Goal: Navigation & Orientation: Understand site structure

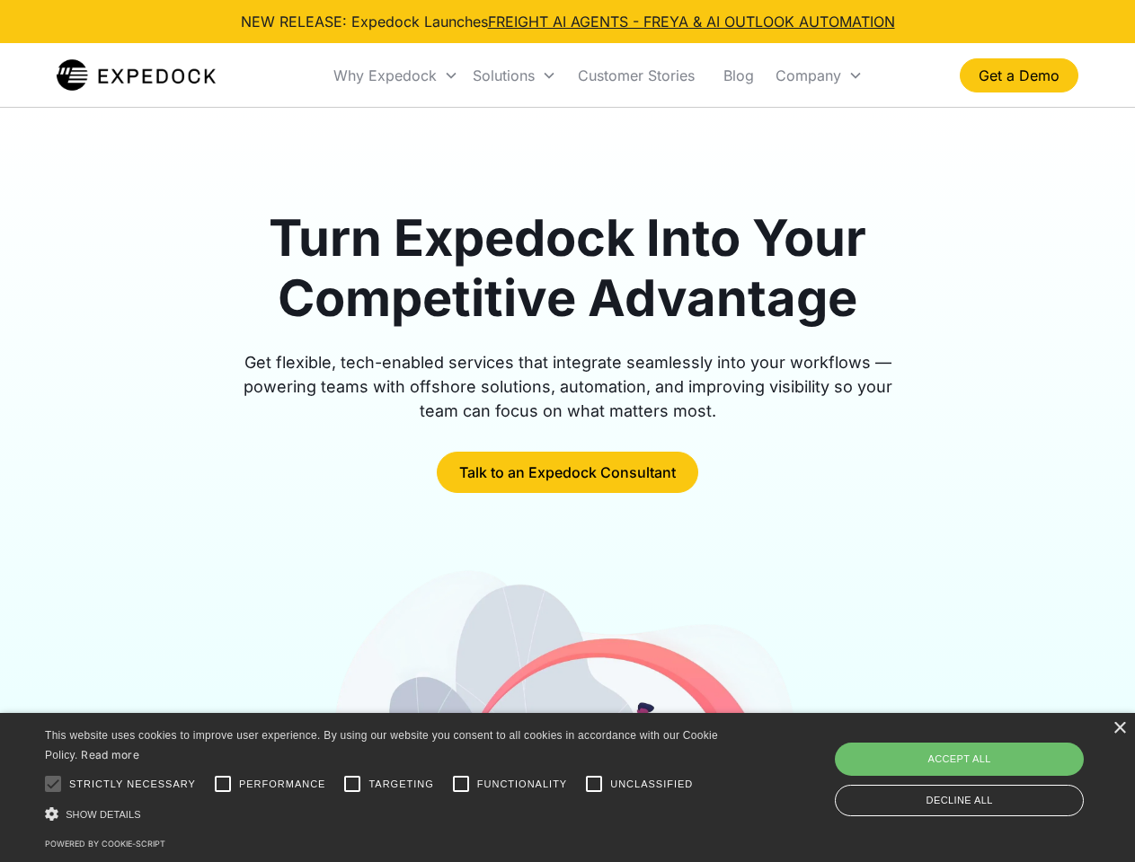
click at [396, 75] on div "Why Expedock" at bounding box center [384, 75] width 103 height 18
click at [514, 75] on div "Solutions" at bounding box center [504, 75] width 62 height 18
click at [818, 75] on div "Company" at bounding box center [808, 75] width 66 height 18
click at [53, 784] on div at bounding box center [53, 784] width 36 height 36
click at [223, 784] on input "Performance" at bounding box center [223, 784] width 36 height 36
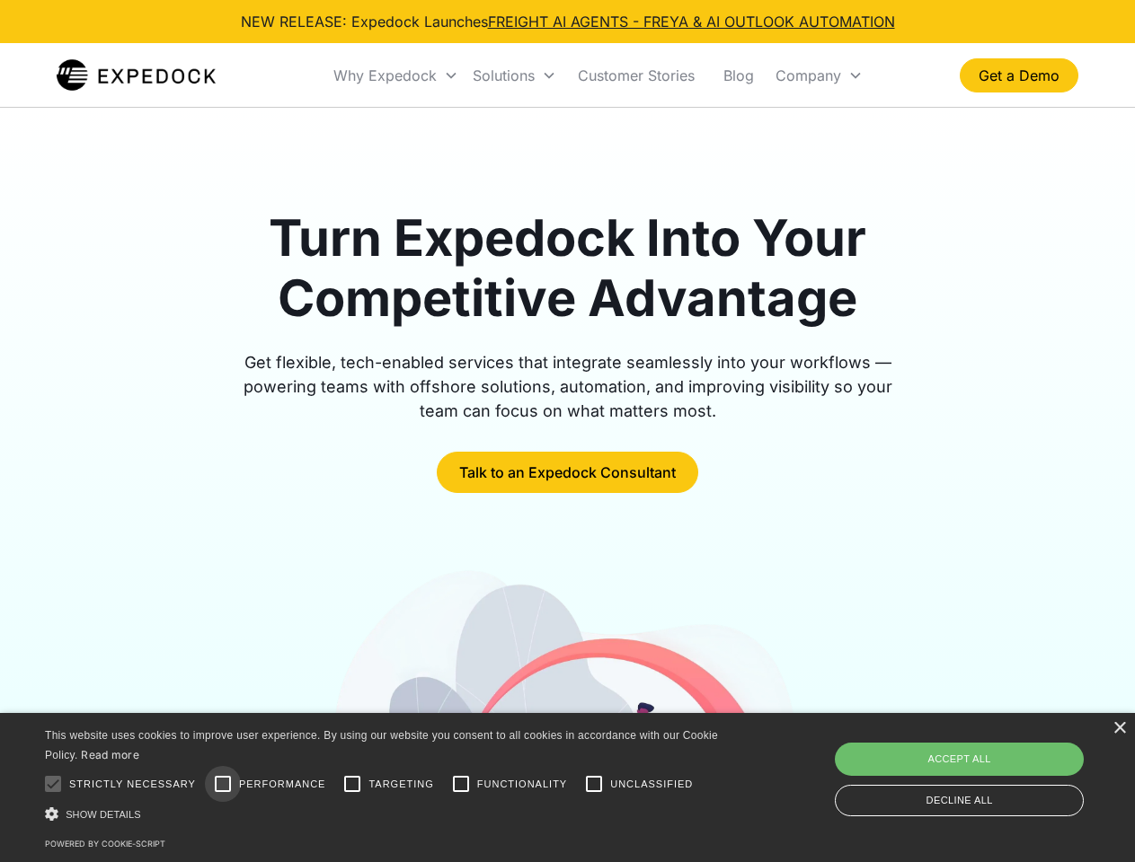
checkbox input "true"
click at [352, 784] on input "Targeting" at bounding box center [352, 784] width 36 height 36
checkbox input "true"
click at [461, 784] on input "Functionality" at bounding box center [461, 784] width 36 height 36
checkbox input "true"
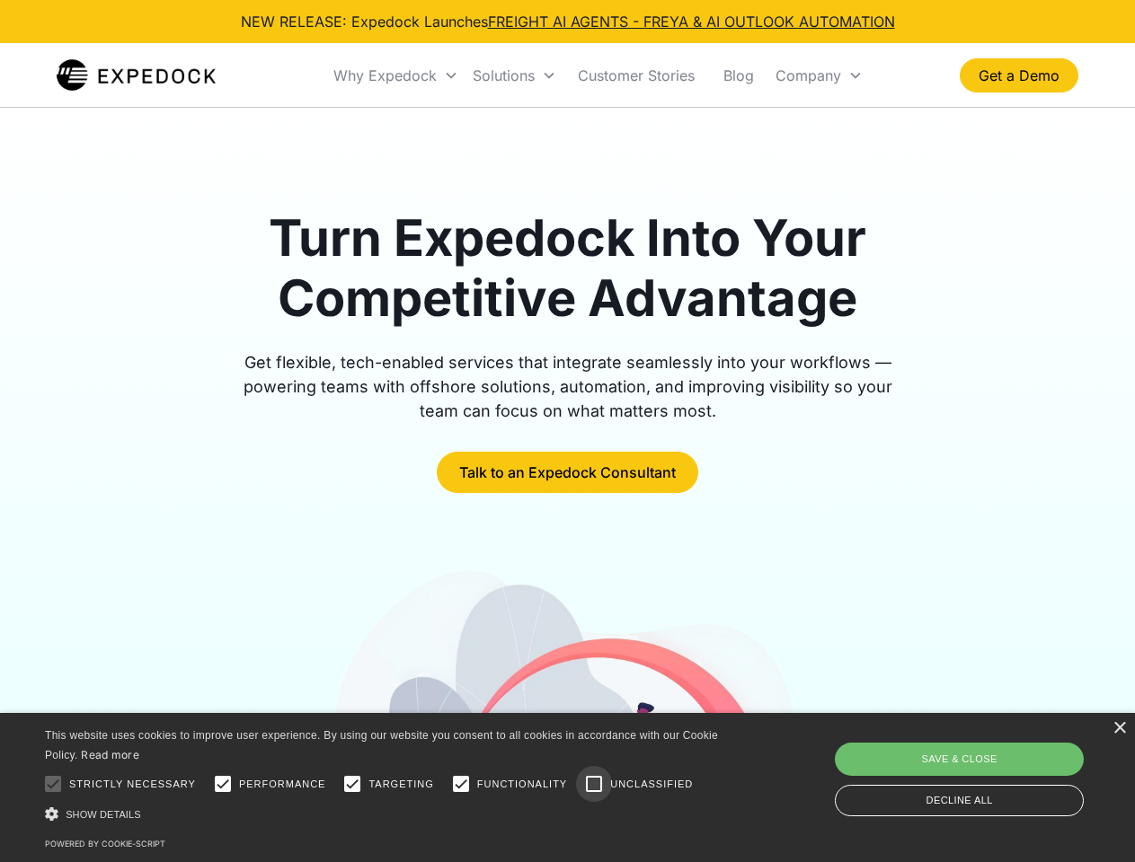
click at [594, 784] on input "Unclassified" at bounding box center [594, 784] width 36 height 36
checkbox input "true"
click at [384, 814] on div "Show details Hide details" at bounding box center [384, 814] width 679 height 19
